Goal: Information Seeking & Learning: Learn about a topic

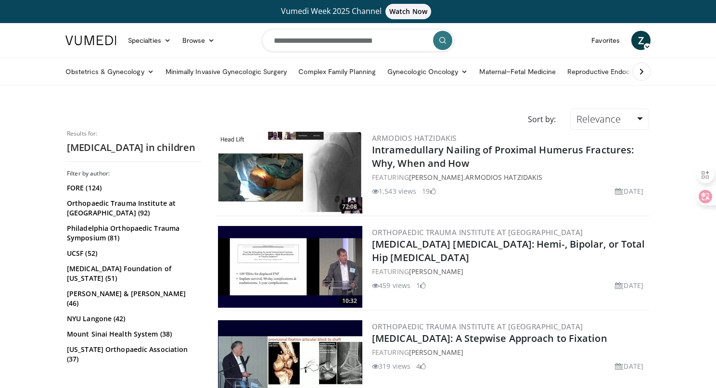
scroll to position [448, 0]
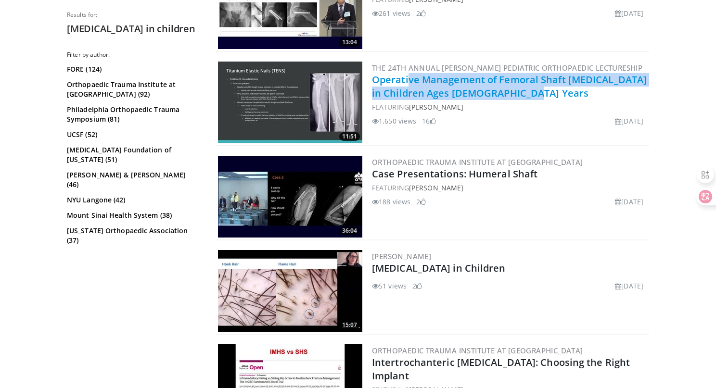
click at [452, 91] on link "Operative Management of Femoral Shaft [MEDICAL_DATA] in Children Ages [DEMOGRAP…" at bounding box center [509, 86] width 275 height 26
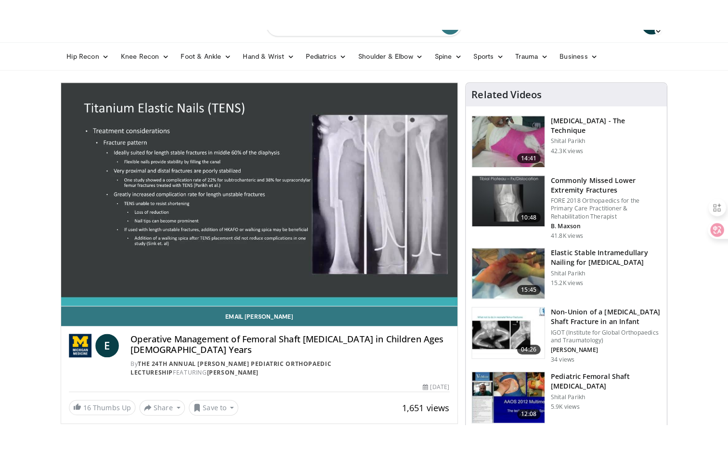
scroll to position [39, 0]
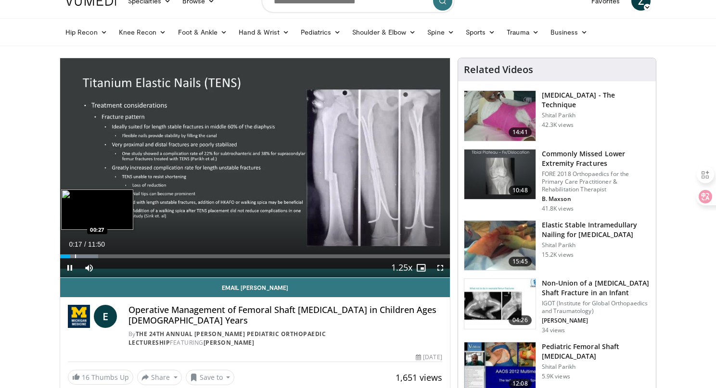
click at [75, 254] on div "Loaded : 9.78% 00:17 00:27" at bounding box center [255, 253] width 390 height 9
click at [82, 256] on div "Progress Bar" at bounding box center [82, 257] width 1 height 4
click at [95, 257] on div "Progress Bar" at bounding box center [95, 257] width 1 height 4
click at [105, 259] on div "Current Time 1:03 / Duration 11:50 Pause Skip Backward Skip Forward Mute Loaded…" at bounding box center [255, 267] width 390 height 19
click at [438, 270] on span "Video Player" at bounding box center [440, 267] width 19 height 19
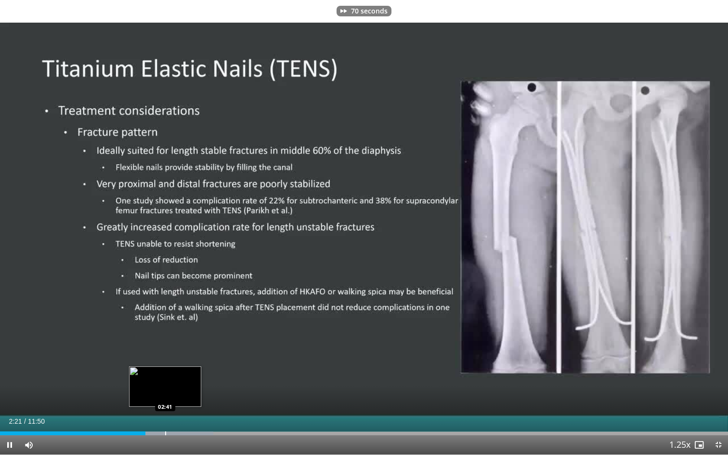
click at [165, 388] on div "Progress Bar" at bounding box center [165, 433] width 1 height 4
click at [185, 388] on div "Progress Bar" at bounding box center [185, 433] width 1 height 4
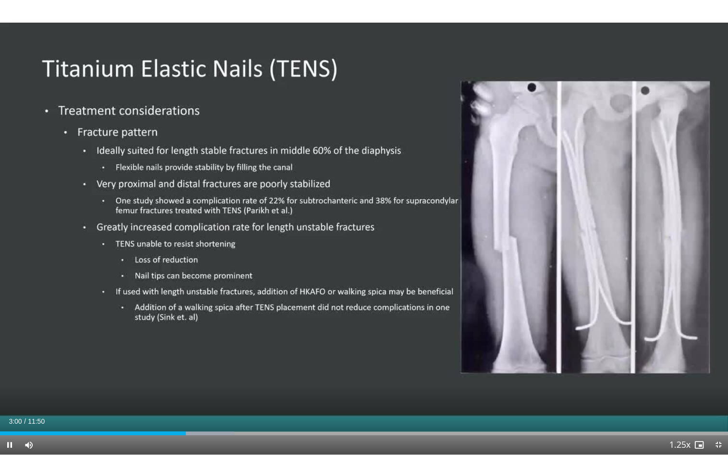
click at [200, 388] on div "Current Time 3:00 / Duration 11:50 Pause Skip Backward Skip Forward Mute Loaded…" at bounding box center [364, 444] width 728 height 19
click at [207, 388] on div "Progress Bar" at bounding box center [204, 433] width 99 height 4
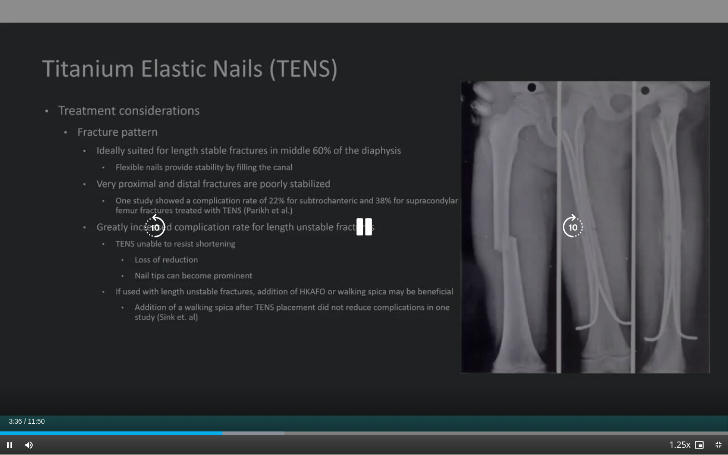
click at [219, 108] on div "70 seconds Tap to unmute" at bounding box center [364, 227] width 728 height 454
click at [357, 231] on icon "Video Player" at bounding box center [363, 227] width 27 height 27
click at [358, 232] on icon "Video Player" at bounding box center [363, 227] width 27 height 27
click at [362, 227] on icon "Video Player" at bounding box center [363, 227] width 27 height 27
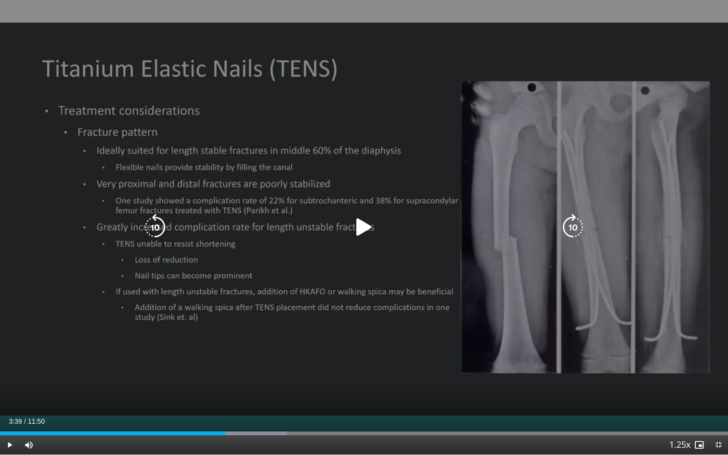
click at [366, 225] on icon "Video Player" at bounding box center [363, 227] width 27 height 27
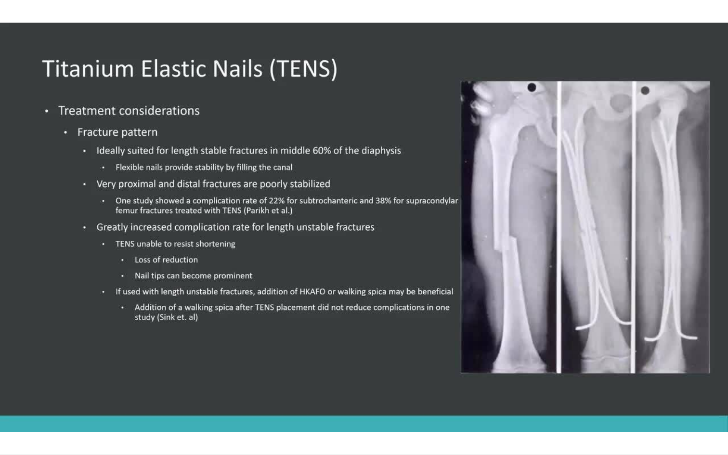
click at [366, 225] on div "70 seconds Tap to unmute" at bounding box center [364, 227] width 728 height 454
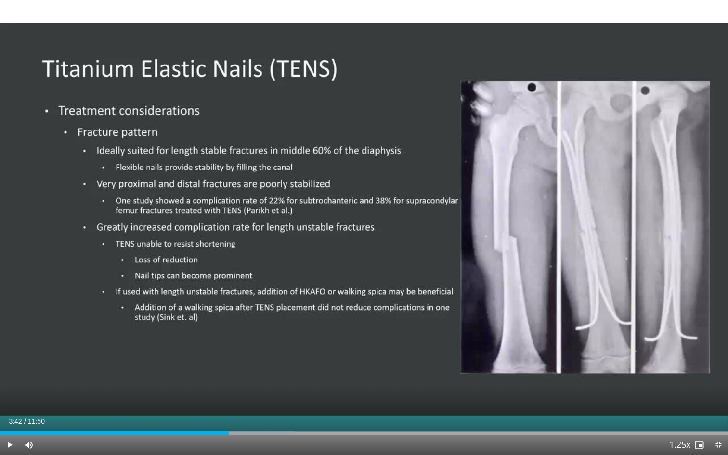
click at [366, 225] on div "70 seconds Tap to unmute" at bounding box center [364, 227] width 728 height 454
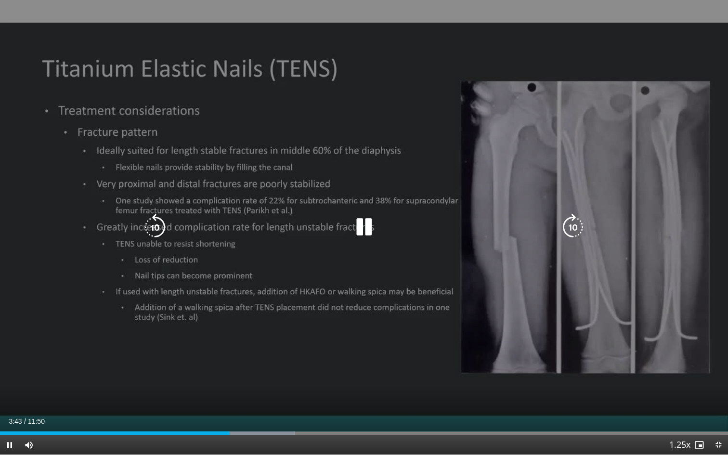
click at [367, 221] on icon "Video Player" at bounding box center [363, 227] width 27 height 27
click at [362, 226] on icon "Video Player" at bounding box center [363, 227] width 27 height 27
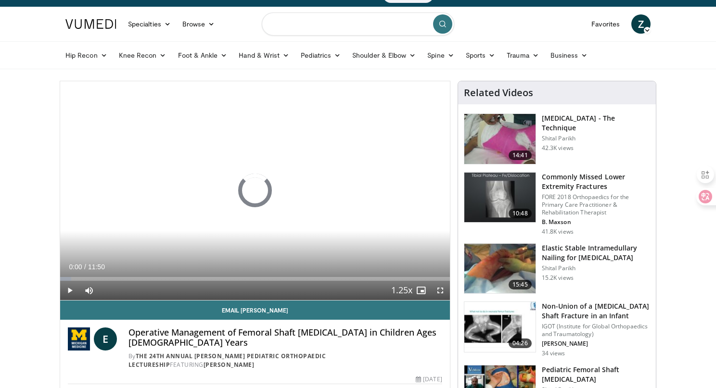
click at [312, 26] on input "Search topics, interventions" at bounding box center [358, 24] width 192 height 23
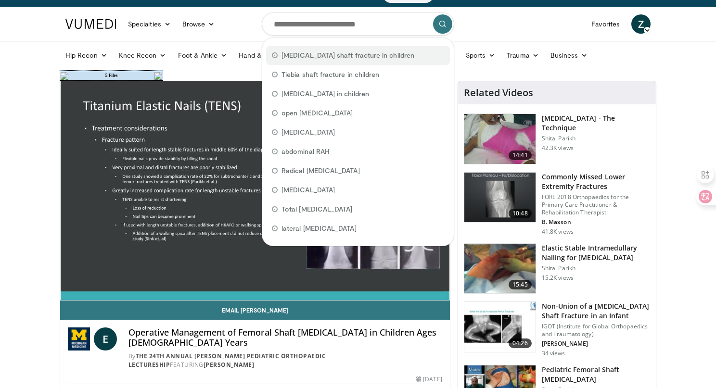
click at [317, 55] on span "[MEDICAL_DATA] shaft fracture in children" at bounding box center [348, 56] width 133 height 10
type input "**********"
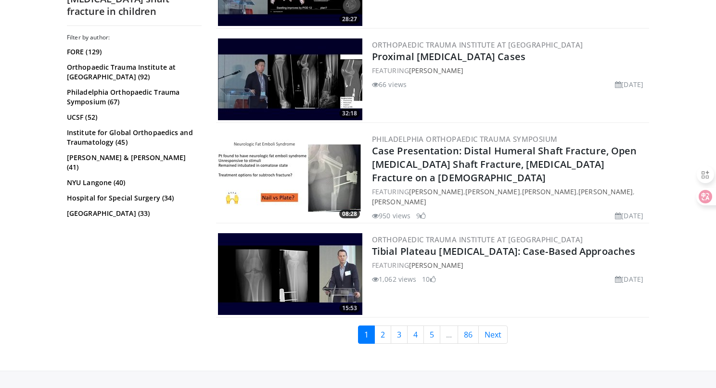
scroll to position [2409, 0]
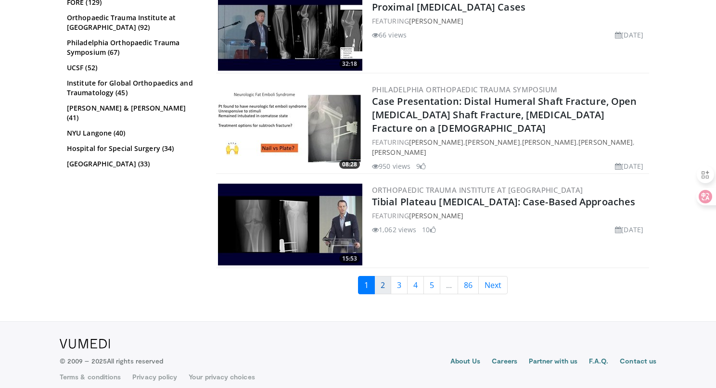
click at [381, 276] on link "2" at bounding box center [382, 285] width 17 height 18
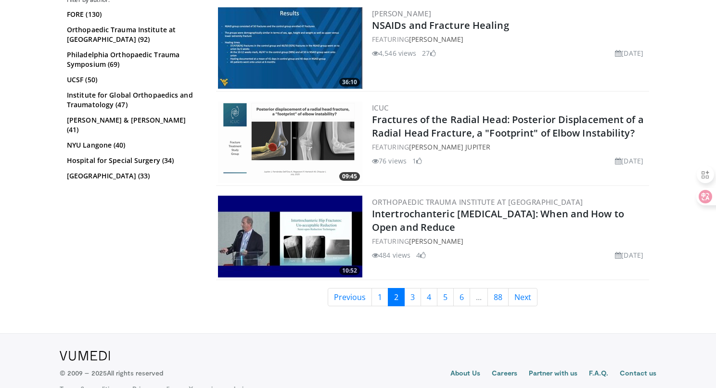
scroll to position [2409, 0]
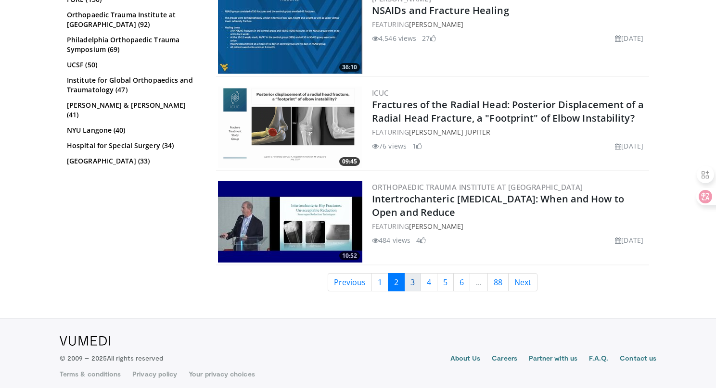
click at [413, 277] on link "3" at bounding box center [412, 282] width 17 height 18
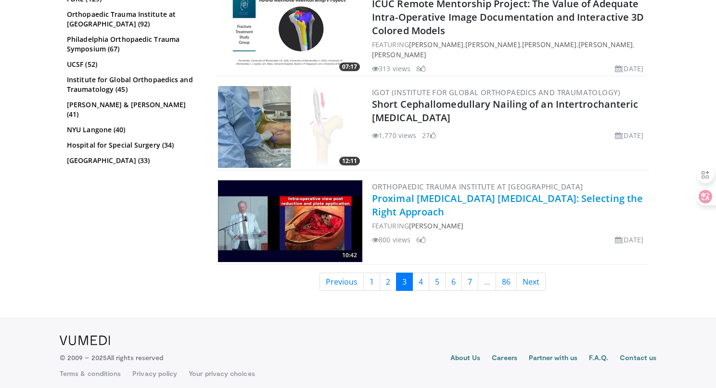
scroll to position [2419, 0]
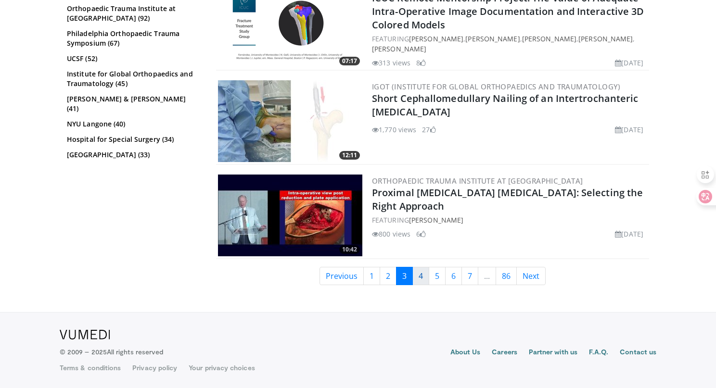
click at [419, 271] on link "4" at bounding box center [420, 276] width 17 height 18
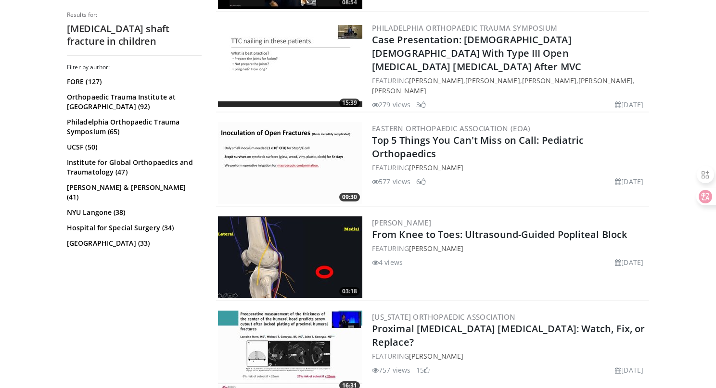
scroll to position [771, 0]
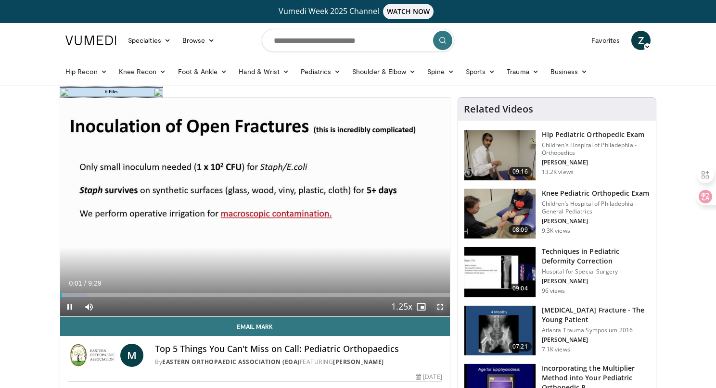
click at [442, 310] on span "Video Player" at bounding box center [440, 306] width 19 height 19
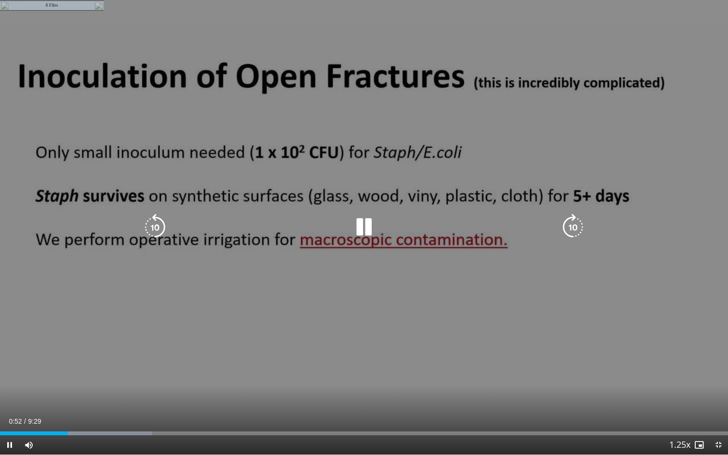
click at [301, 243] on div "10 seconds Tap to unmute" at bounding box center [364, 227] width 728 height 454
click at [363, 221] on icon "Video Player" at bounding box center [363, 227] width 27 height 27
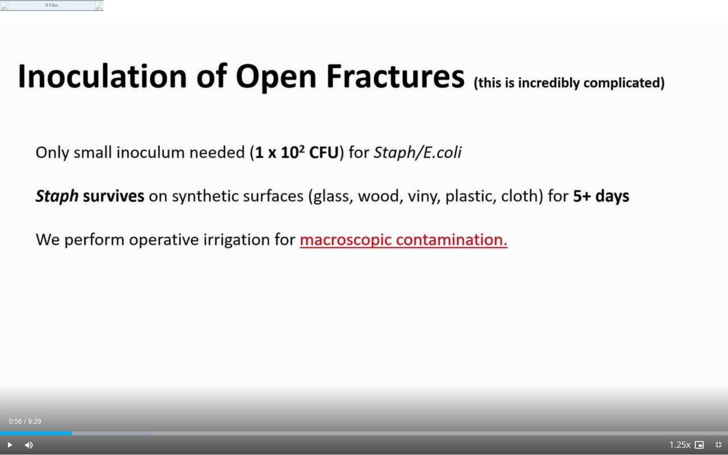
click at [363, 221] on div "10 seconds Tap to unmute" at bounding box center [364, 227] width 728 height 454
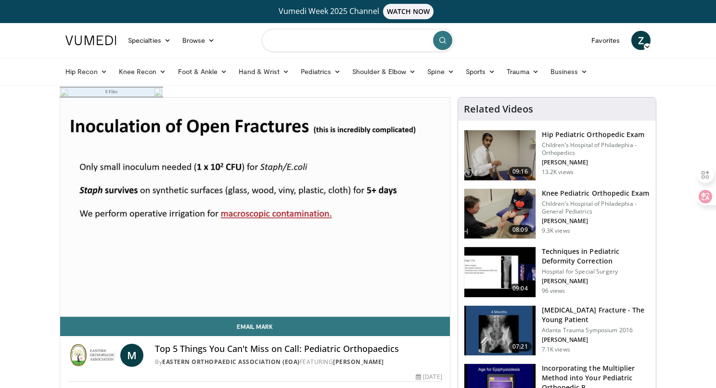
click at [297, 40] on input "Search topics, interventions" at bounding box center [358, 40] width 192 height 23
click at [313, 72] on span "talar fr actures - current concepts" at bounding box center [335, 72] width 106 height 10
type input "**********"
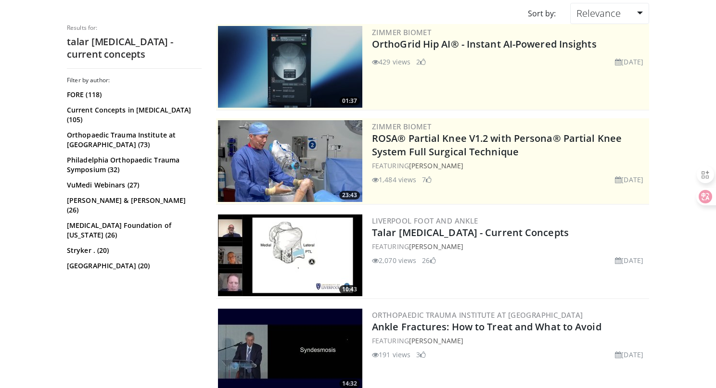
scroll to position [113, 0]
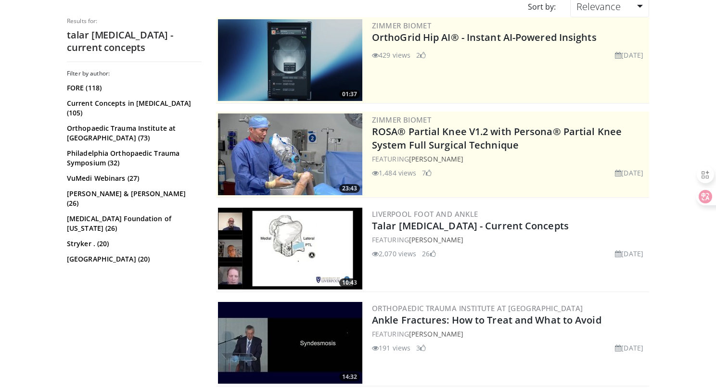
click at [307, 236] on img at bounding box center [290, 249] width 144 height 82
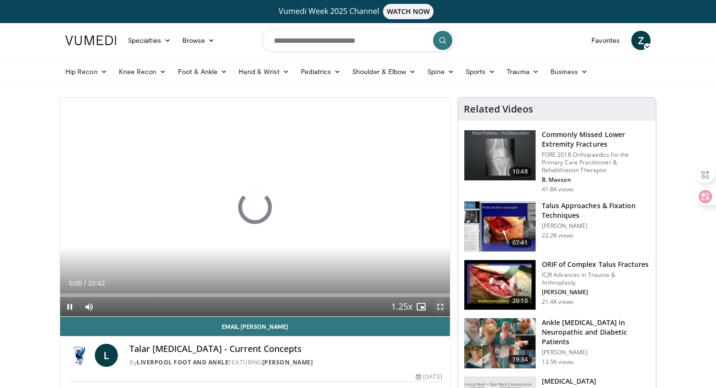
click at [438, 307] on span "Video Player" at bounding box center [440, 306] width 19 height 19
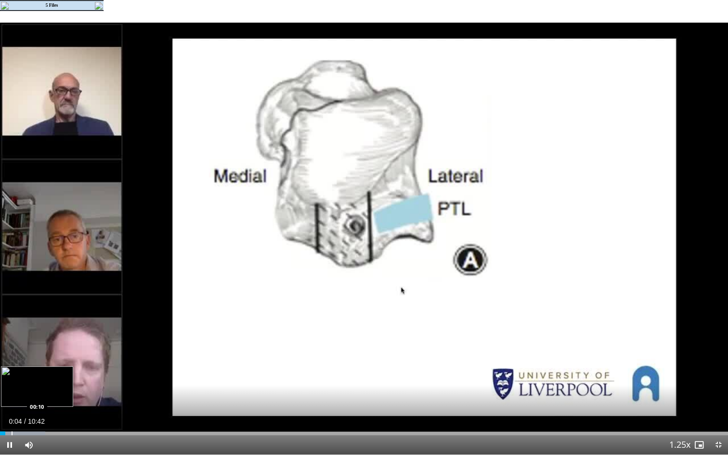
click at [12, 388] on div "Progress Bar" at bounding box center [12, 433] width 1 height 4
click at [20, 388] on div "Progress Bar" at bounding box center [20, 433] width 1 height 4
click at [32, 388] on div "Progress Bar" at bounding box center [32, 433] width 1 height 4
click at [44, 388] on div "Progress Bar" at bounding box center [44, 433] width 1 height 4
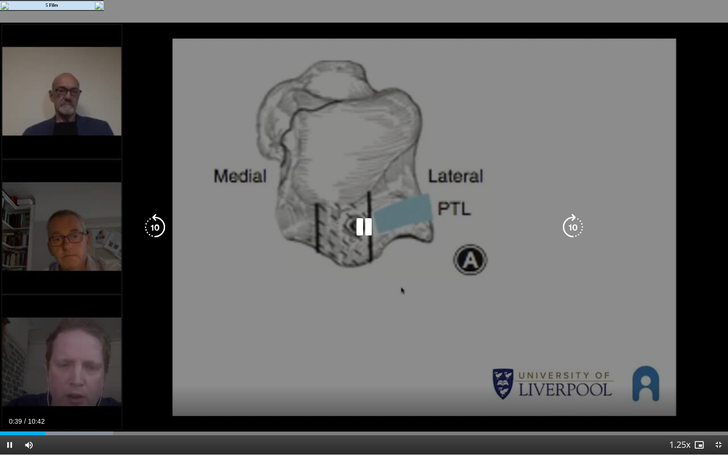
click at [58, 388] on div "Progress Bar" at bounding box center [57, 433] width 111 height 4
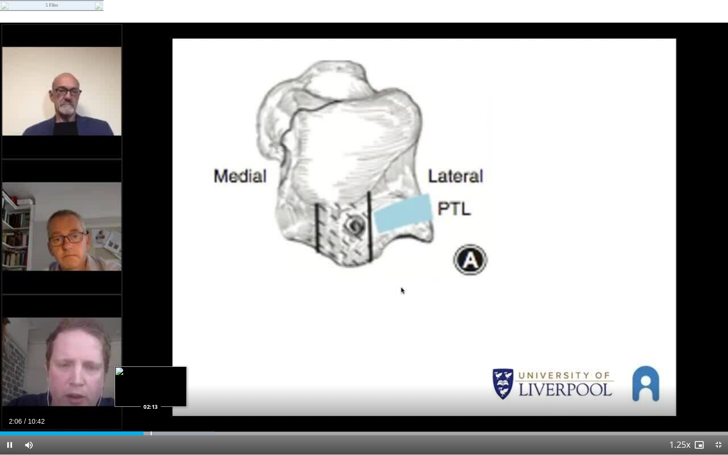
click at [151, 388] on div "Progress Bar" at bounding box center [151, 433] width 1 height 4
click at [170, 388] on div "Progress Bar" at bounding box center [166, 433] width 97 height 4
click at [186, 388] on div "Progress Bar" at bounding box center [185, 433] width 1 height 4
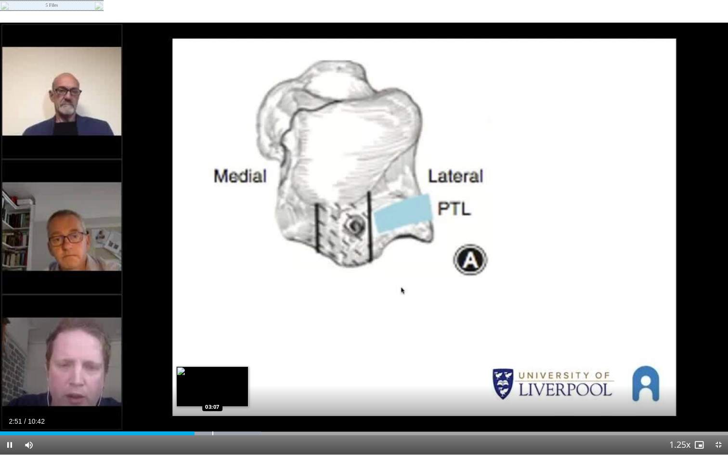
click at [212, 388] on div "Progress Bar" at bounding box center [212, 433] width 1 height 4
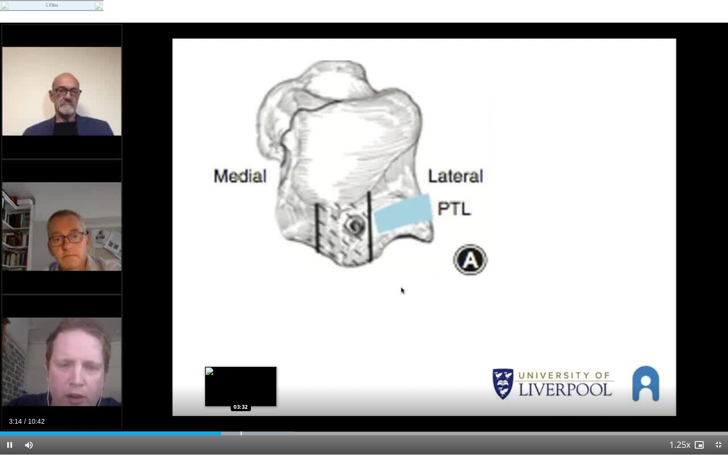
click at [240, 388] on div "Progress Bar" at bounding box center [238, 433] width 110 height 4
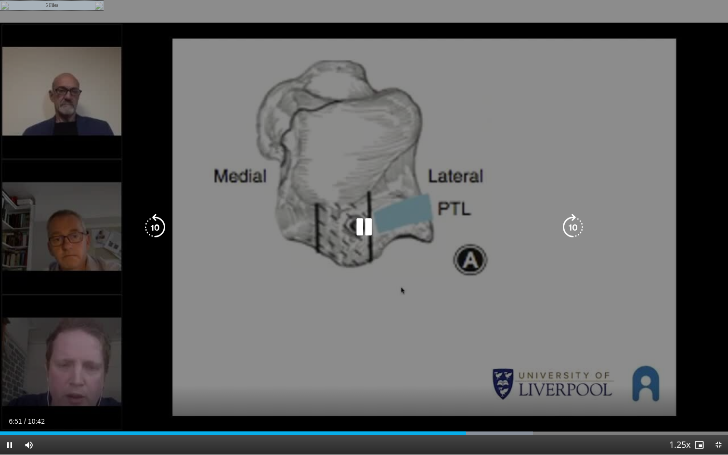
click at [365, 223] on icon "Video Player" at bounding box center [363, 227] width 27 height 27
